Goal: Task Accomplishment & Management: Use online tool/utility

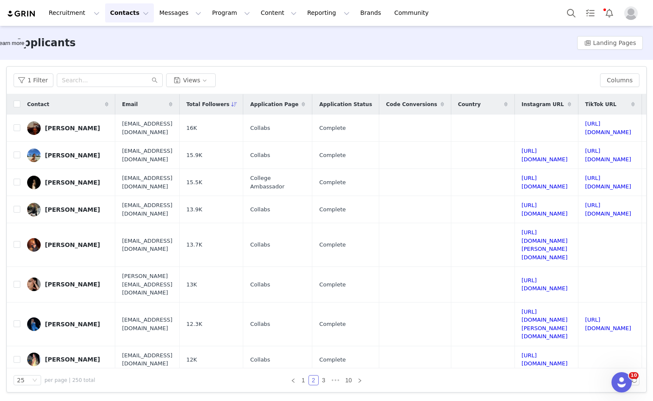
scroll to position [212, 188]
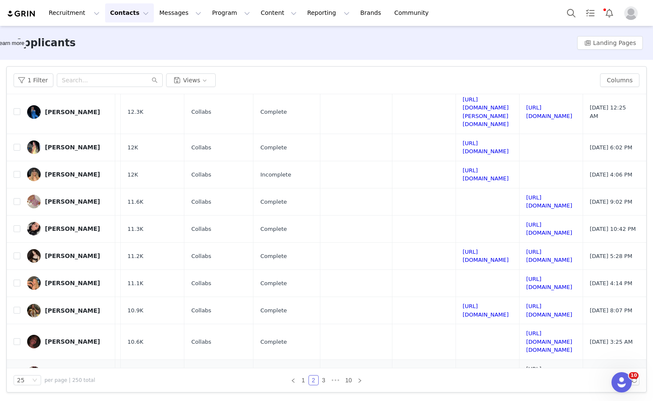
click at [526, 365] on link "[URL][DOMAIN_NAME]" at bounding box center [549, 372] width 46 height 15
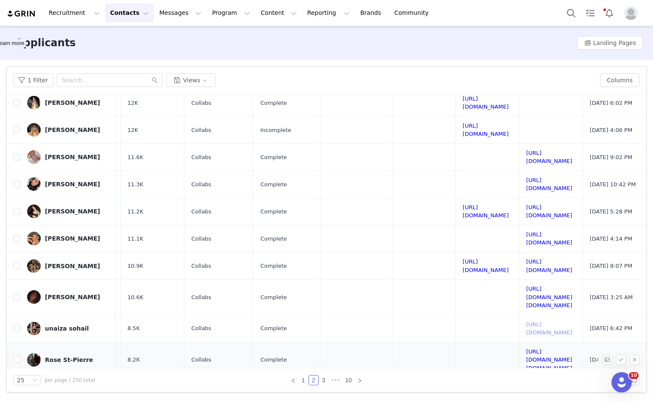
scroll to position [339, 188]
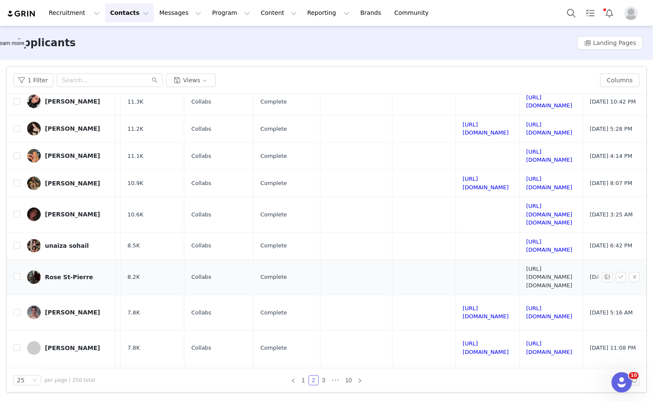
click at [526, 265] on link "[URL][DOMAIN_NAME][DOMAIN_NAME]" at bounding box center [549, 276] width 46 height 23
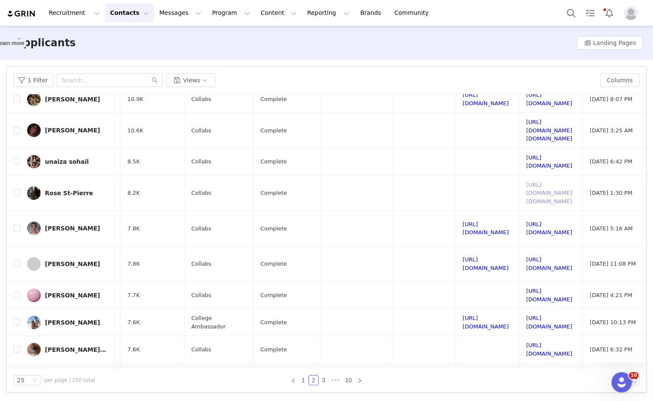
scroll to position [424, 188]
click at [526, 341] on link "[URL][DOMAIN_NAME]" at bounding box center [549, 348] width 46 height 15
drag, startPoint x: 317, startPoint y: 384, endPoint x: 320, endPoint y: 393, distance: 9.3
click at [320, 393] on div "Filters Filter Logic And Or Declined Select Application Status Select Applicati…" at bounding box center [326, 229] width 653 height 339
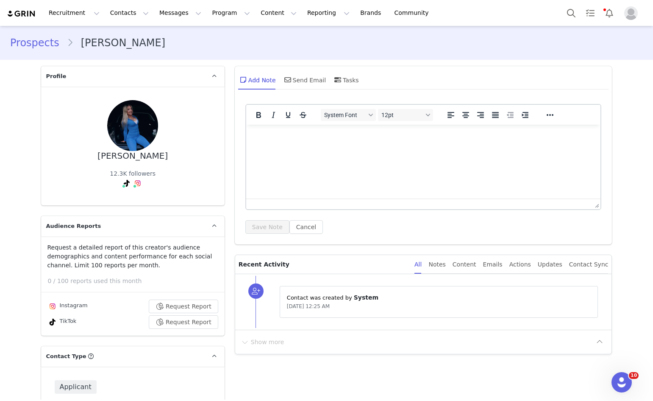
scroll to position [1017, 0]
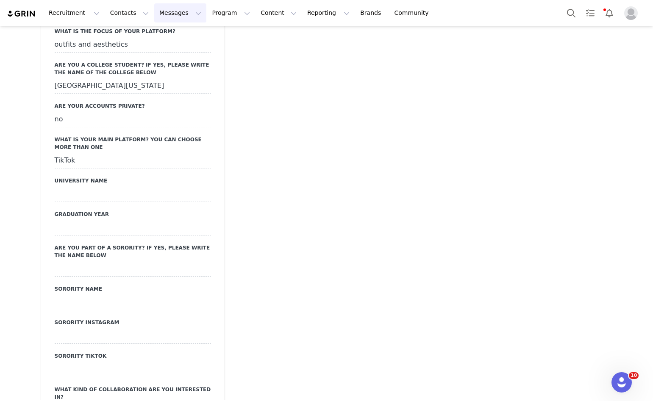
click at [171, 17] on button "Messages Messages" at bounding box center [180, 12] width 52 height 19
click at [156, 52] on p "Inbox" at bounding box center [155, 53] width 16 height 9
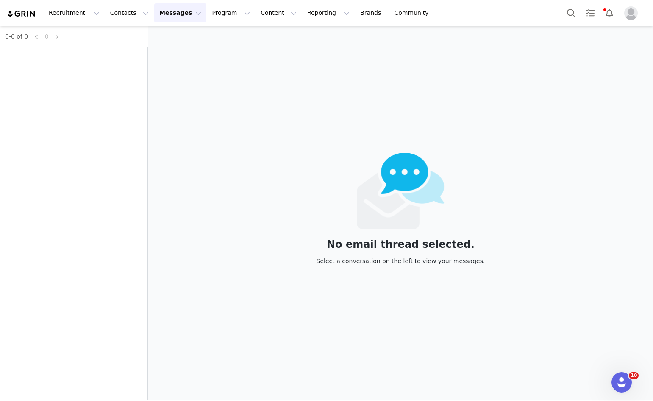
click at [161, 18] on button "Messages Messages" at bounding box center [180, 12] width 52 height 19
click at [182, 17] on button "Messages Messages" at bounding box center [180, 12] width 52 height 19
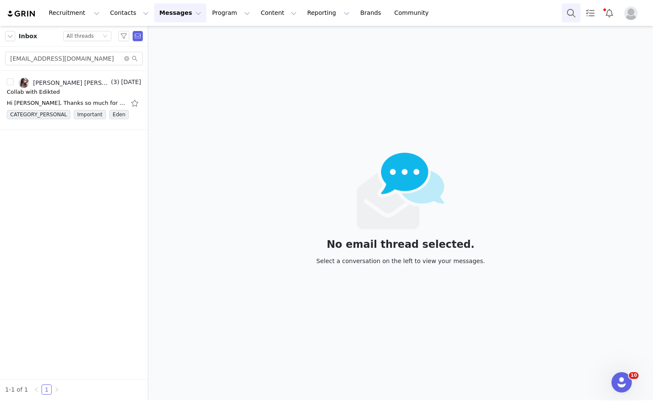
click at [565, 19] on button "Search" at bounding box center [571, 12] width 19 height 19
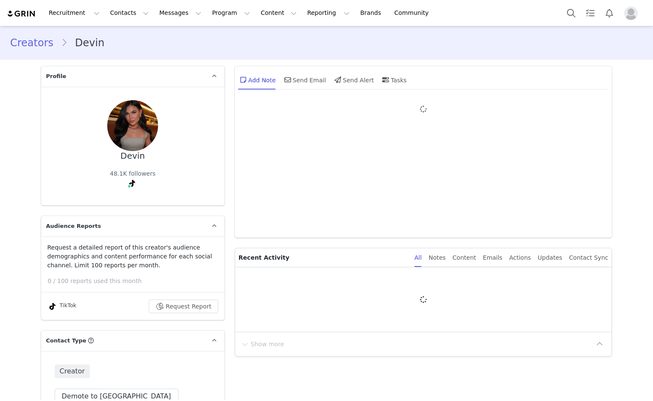
type input "+1 (United States)"
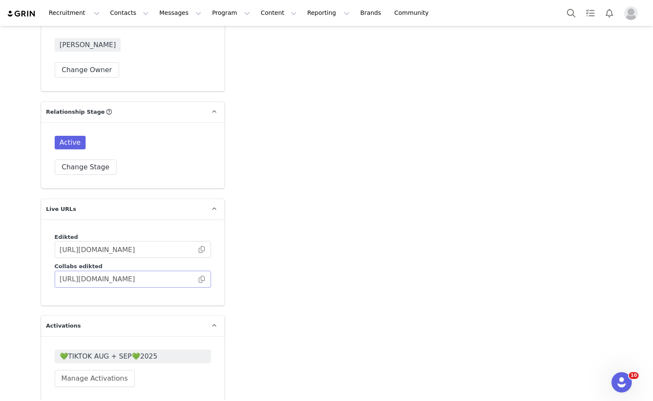
scroll to position [2077, 0]
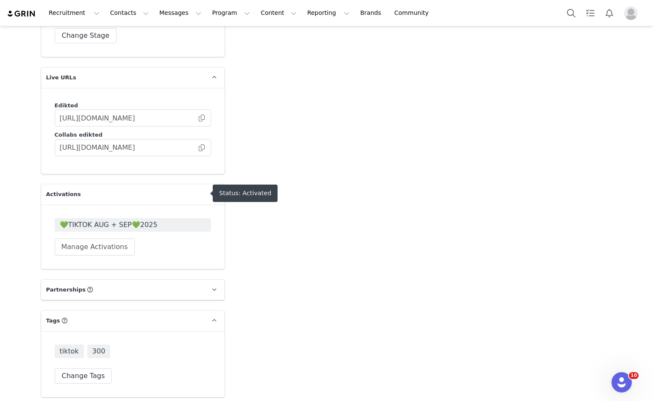
click at [124, 220] on span "💚TIKTOK AUG + SEP💚2025" at bounding box center [133, 225] width 146 height 10
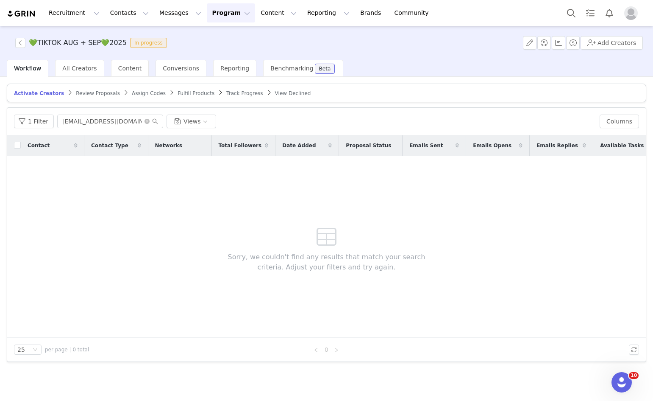
click at [92, 94] on span "Review Proposals" at bounding box center [98, 93] width 44 height 6
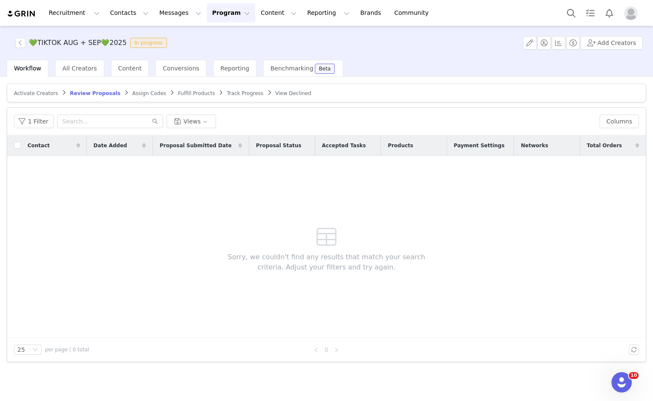
click at [178, 95] on span "Fulfill Products" at bounding box center [196, 93] width 37 height 6
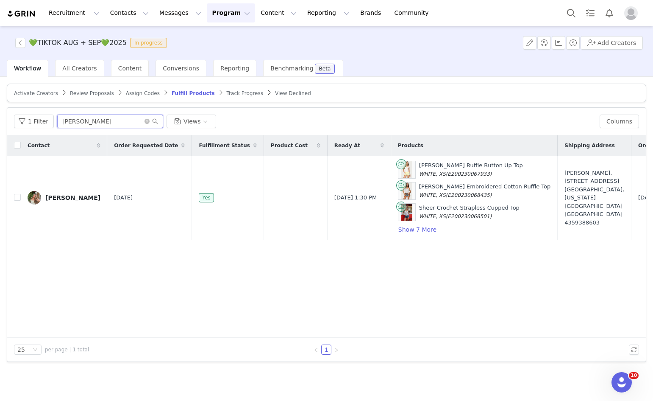
click at [82, 124] on input "SADIE" at bounding box center [110, 121] width 106 height 14
paste input "devinsarahg@gmail.com"
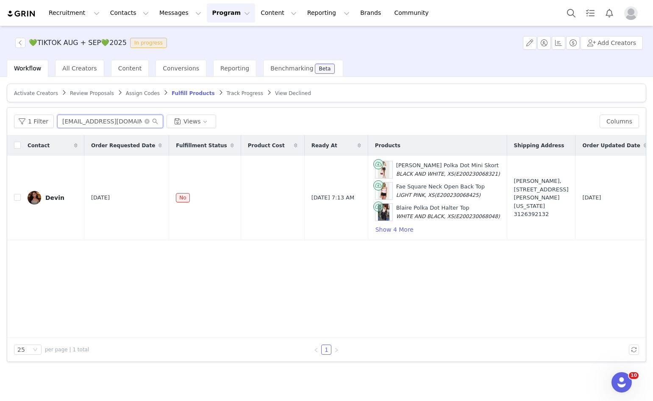
click at [111, 120] on input "devinsarahg@gmail.com" at bounding box center [110, 121] width 106 height 14
click at [112, 120] on input "devinsarahg@gmail.com" at bounding box center [110, 121] width 106 height 14
paste input "izaromur24"
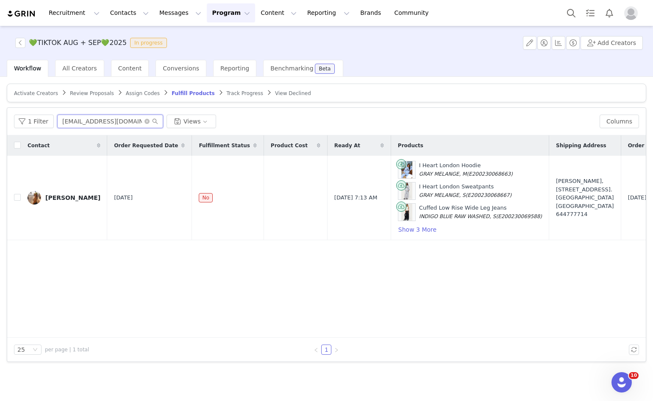
click at [125, 115] on input "izaromur24@gmail.com" at bounding box center [110, 121] width 106 height 14
click at [125, 118] on input "izaromur24@gmail.com" at bounding box center [110, 121] width 106 height 14
paste input "marubia06@icloud"
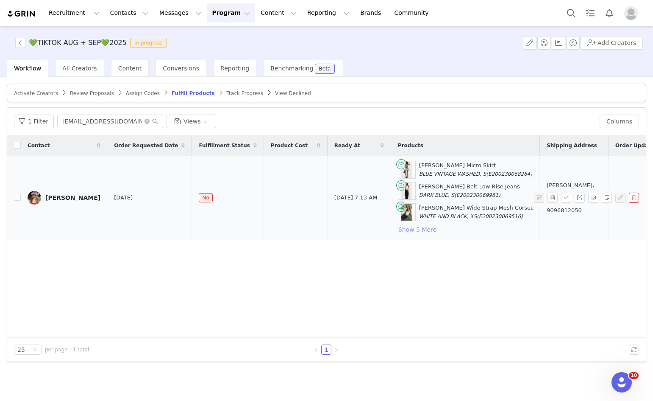
click at [398, 227] on button "Show 5 More" at bounding box center [417, 229] width 39 height 10
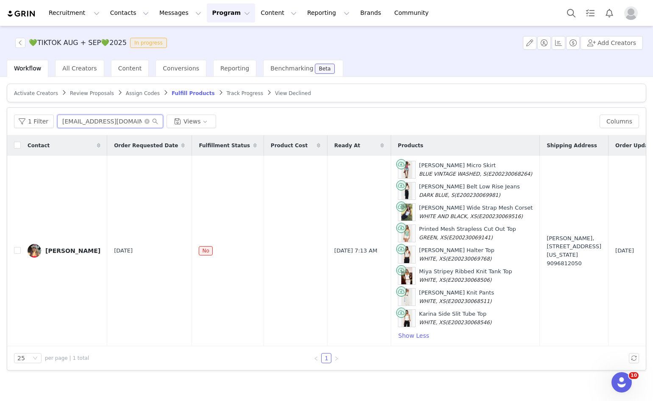
click at [123, 115] on input "marubia06@icloud.com" at bounding box center [110, 121] width 106 height 14
click at [126, 114] on input "marubia06@icloud.com" at bounding box center [110, 121] width 106 height 14
paste input "kaitlyn.rramirez06@gmail"
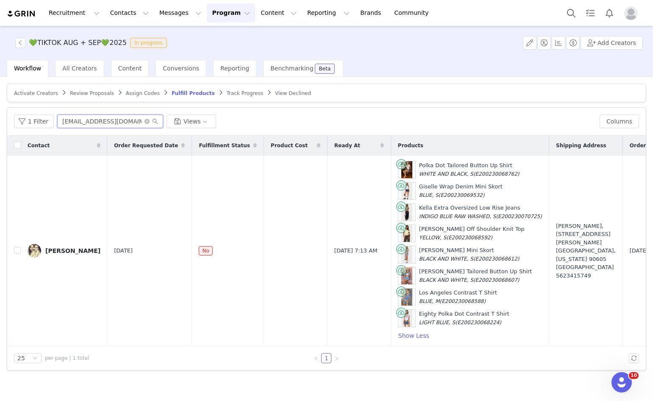
click at [110, 122] on input "kaitlyn.rramirez06@gmail.com" at bounding box center [110, 121] width 106 height 14
click at [111, 122] on input "kaitlyn.rramirez06@gmail.com" at bounding box center [110, 121] width 106 height 14
click at [111, 123] on input "kaitlyn.rramirez06@gmail.com" at bounding box center [110, 121] width 106 height 14
paste input "gill.choi47"
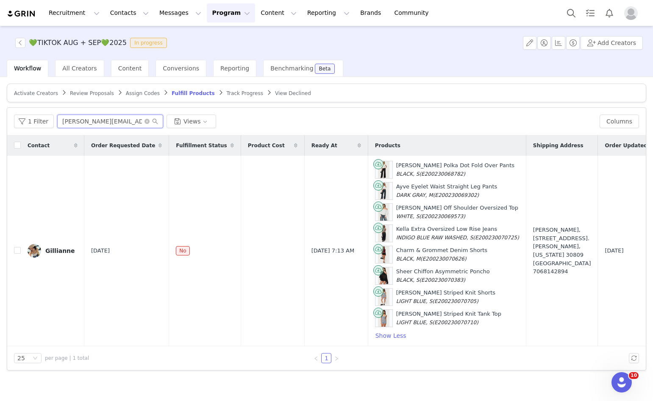
click at [132, 120] on input "gill.choi47@gmail.com" at bounding box center [110, 121] width 106 height 14
paste input "inestobarbardavio"
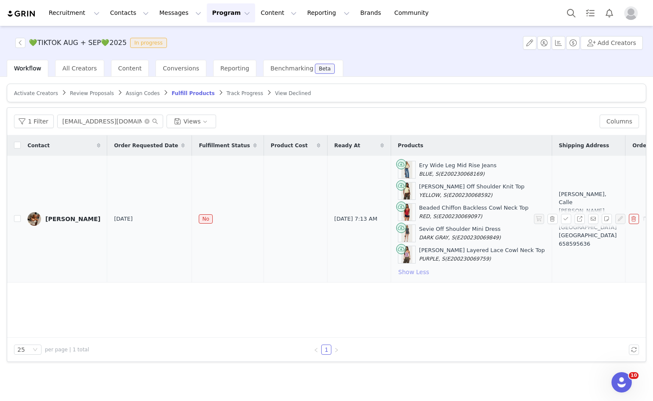
click at [398, 273] on button "Show Less" at bounding box center [414, 272] width 32 height 10
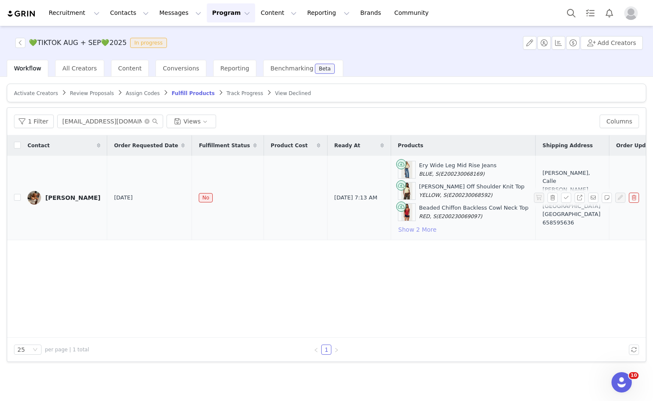
click at [398, 232] on button "Show 2 More" at bounding box center [417, 229] width 39 height 10
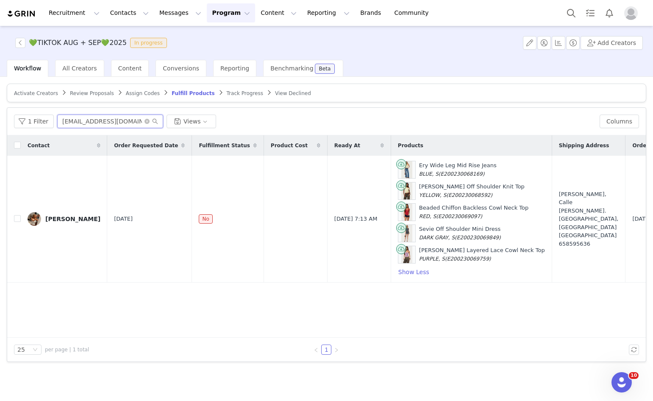
drag, startPoint x: 115, startPoint y: 116, endPoint x: 117, endPoint y: 121, distance: 5.9
click at [116, 120] on input "inestobarbardavio@gmail.com" at bounding box center [110, 121] width 106 height 14
click at [117, 121] on input "inestobarbardavio@gmail.com" at bounding box center [110, 121] width 106 height 14
click at [119, 121] on input "inestobarbardavio@gmail.com" at bounding box center [110, 121] width 106 height 14
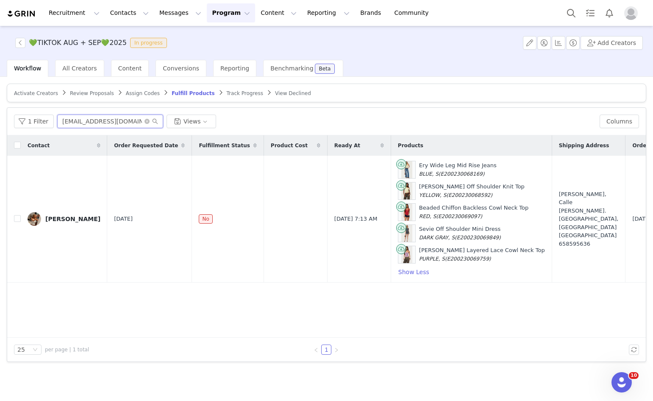
click at [119, 121] on input "inestobarbardavio@gmail.com" at bounding box center [110, 121] width 106 height 14
paste input "dinahowland2529"
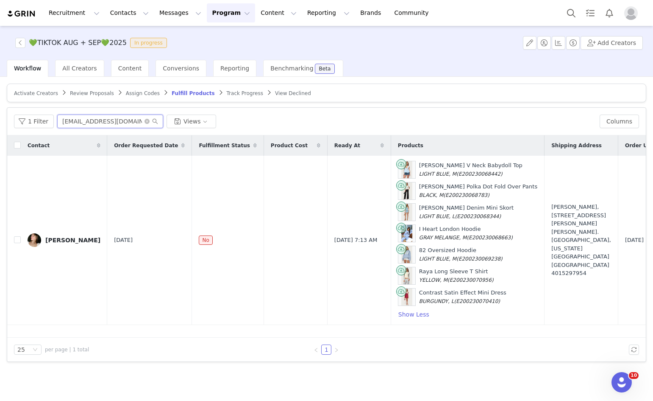
click at [106, 117] on input "dinahowland2529@gmail.com" at bounding box center [110, 121] width 106 height 14
click at [107, 117] on input "dinahowland2529@gmail.com" at bounding box center [110, 121] width 106 height 14
paste input "e.omeragic21@icloud"
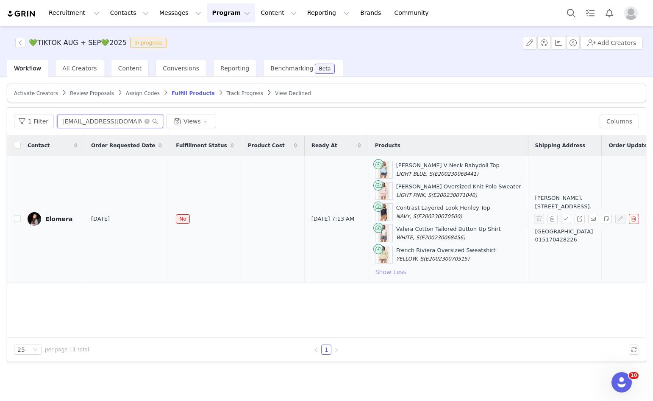
type input "e.omeragic21@icloud.com"
click at [376, 270] on button "Show Less" at bounding box center [391, 272] width 32 height 10
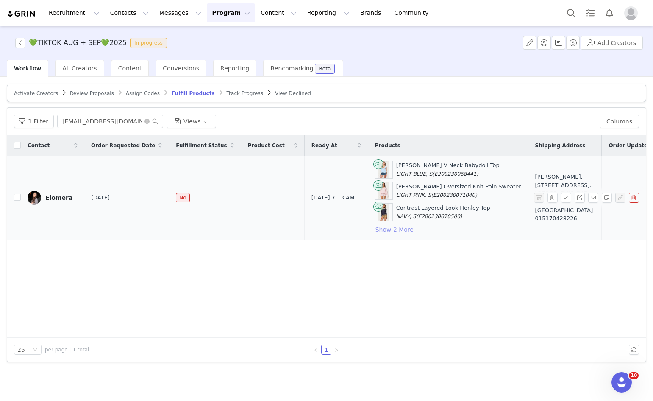
click at [375, 232] on button "Show 2 More" at bounding box center [394, 229] width 39 height 10
